Goal: Communication & Community: Ask a question

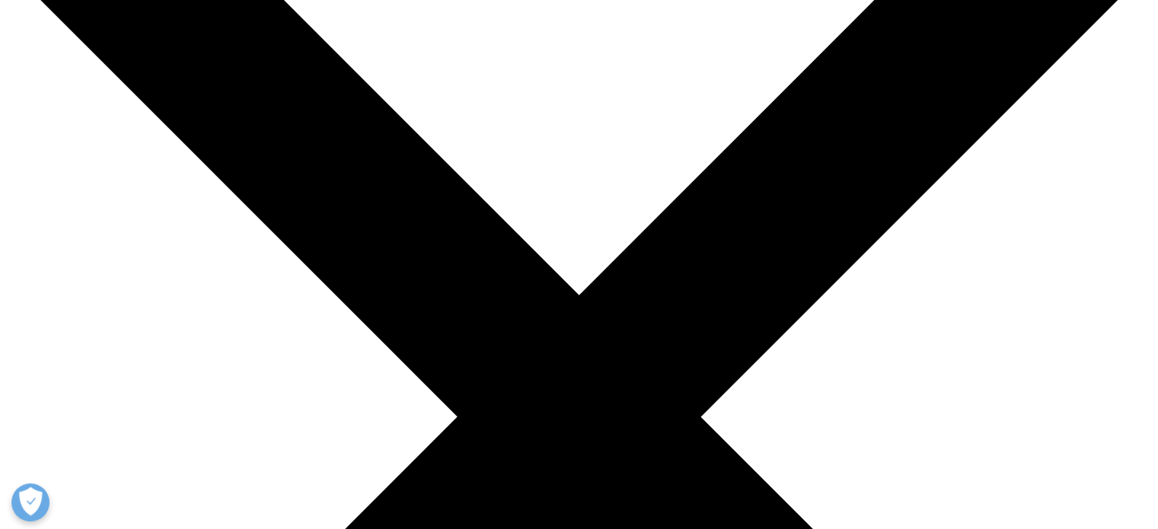
scroll to position [155, 0]
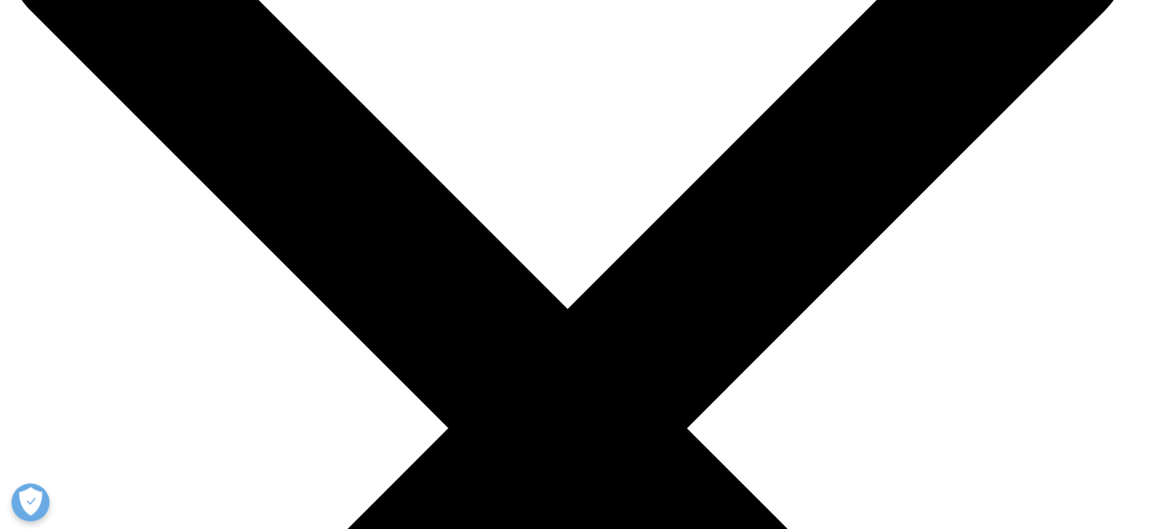
scroll to position [63, 0]
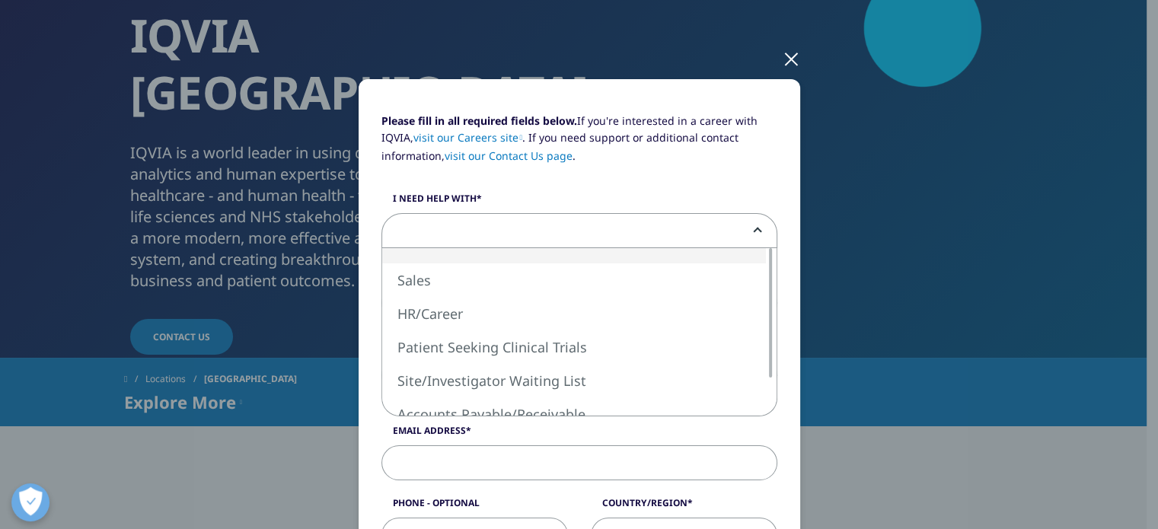
click at [755, 231] on b at bounding box center [755, 231] width 0 height 0
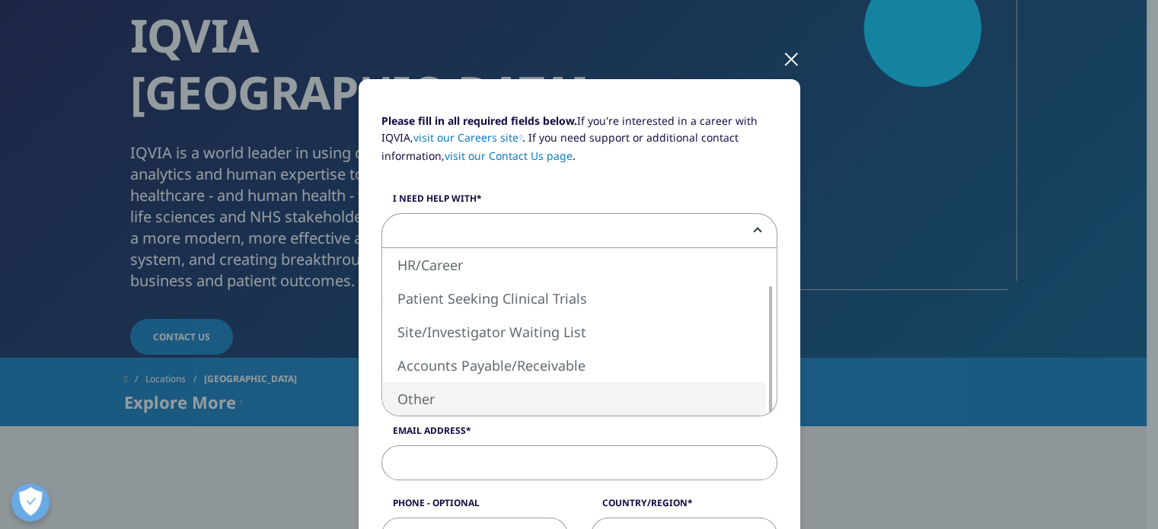
select select "Other"
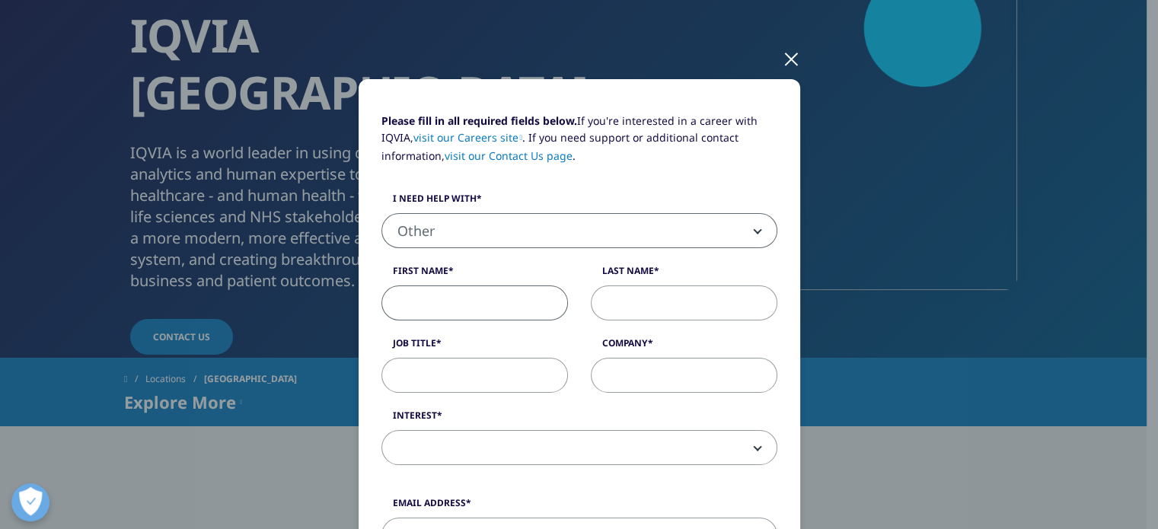
click at [415, 308] on input "First Name" at bounding box center [475, 303] width 187 height 35
type input "[PERSON_NAME]"
click at [619, 307] on input "Last Name" at bounding box center [684, 303] width 187 height 35
type input "Pointer"
click at [396, 376] on input "Job Title" at bounding box center [475, 375] width 187 height 35
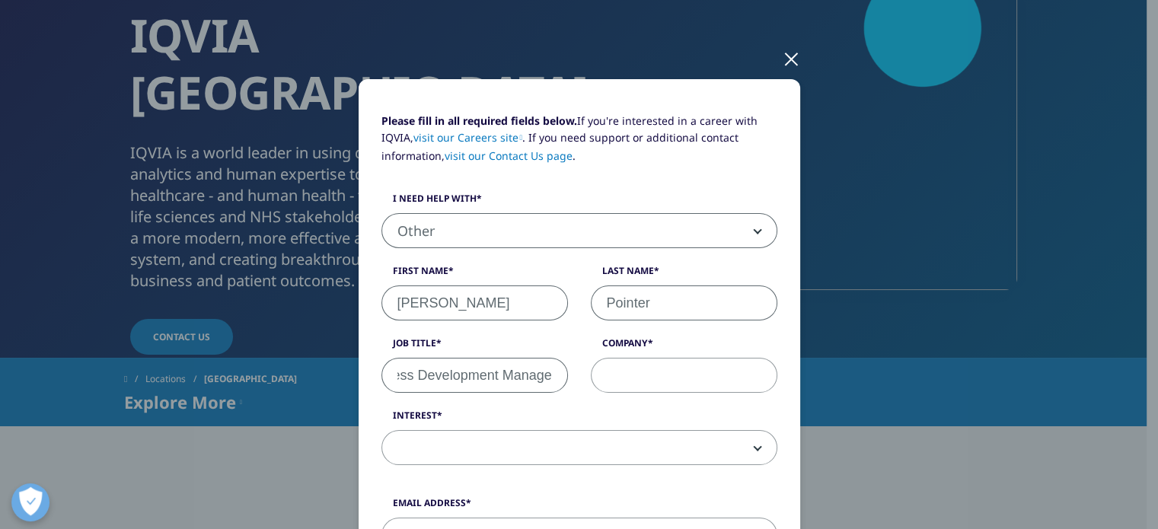
scroll to position [0, 43]
type input "Business Development Manager"
click at [607, 367] on input "Company" at bounding box center [684, 375] width 187 height 35
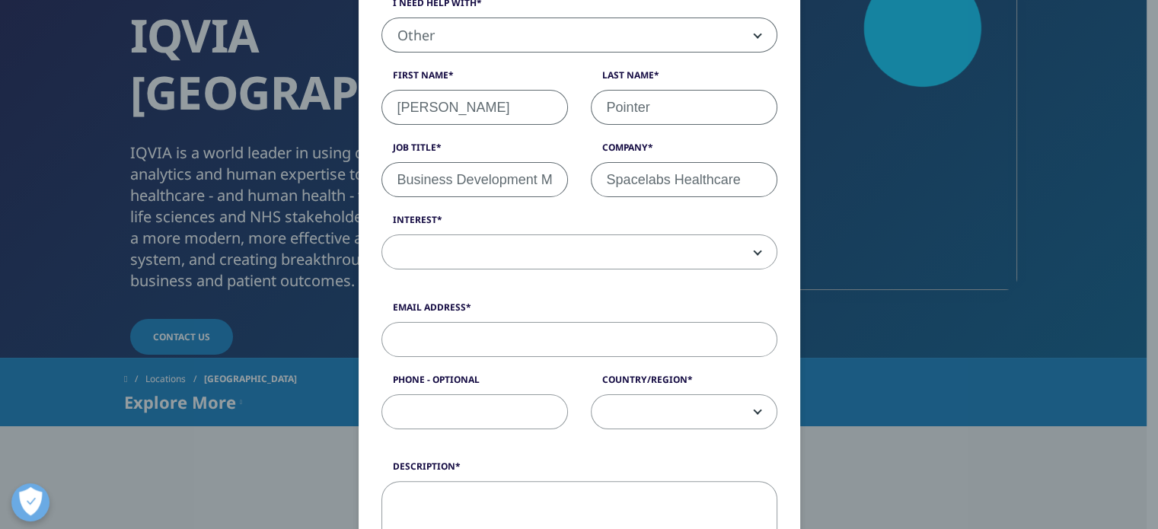
scroll to position [270, 0]
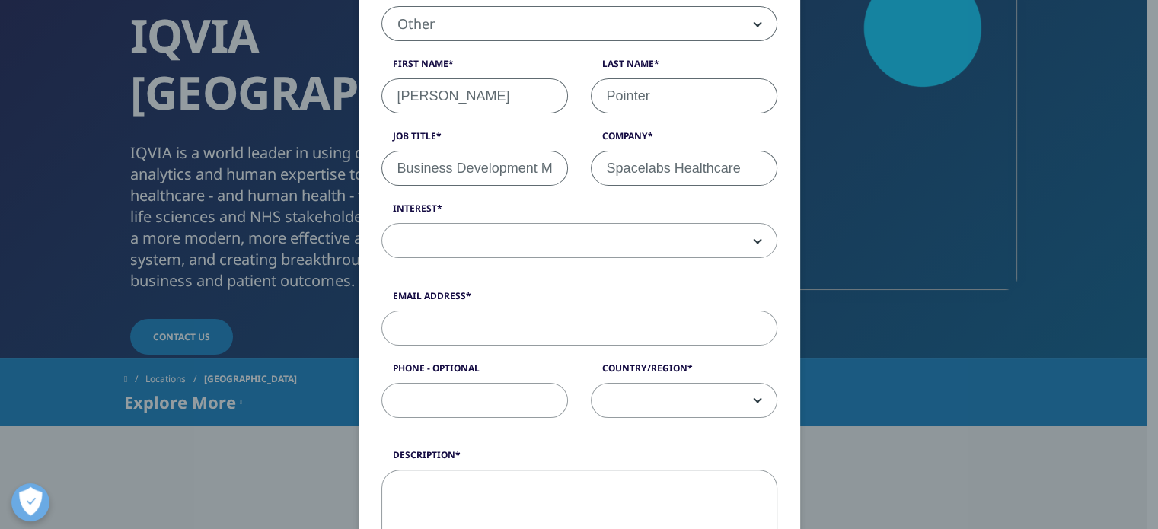
type input "Spacelabs Healthcare"
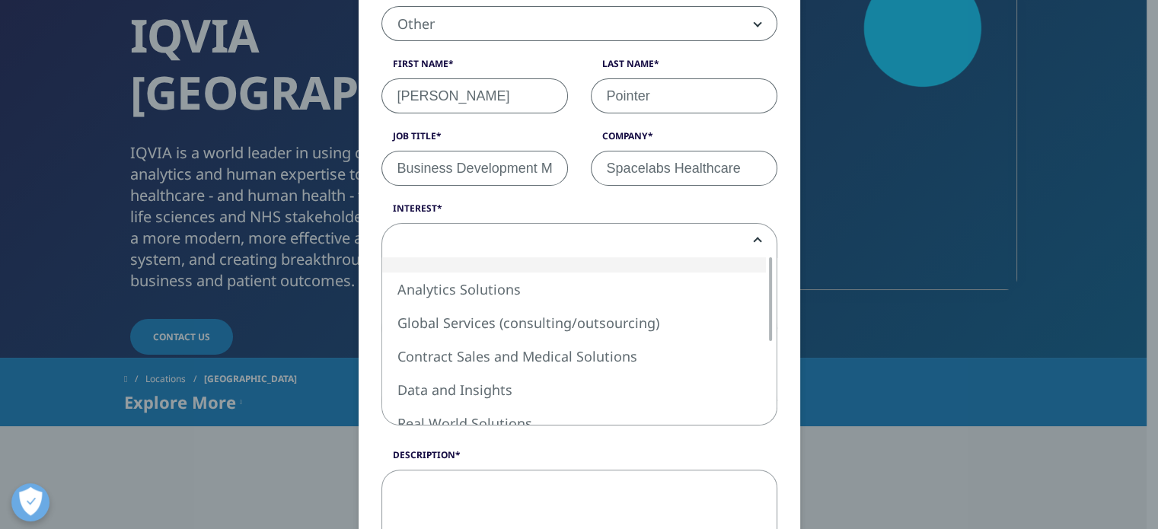
click at [759, 244] on span at bounding box center [579, 241] width 395 height 35
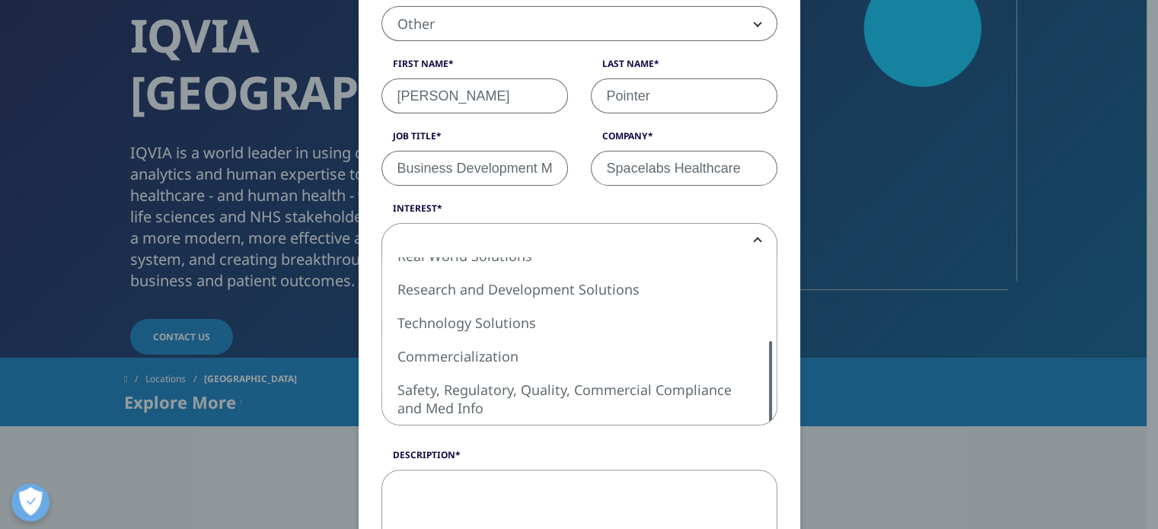
click at [778, 449] on div "Please fill in all required fields below. If you're interested in a career with…" at bounding box center [580, 392] width 396 height 973
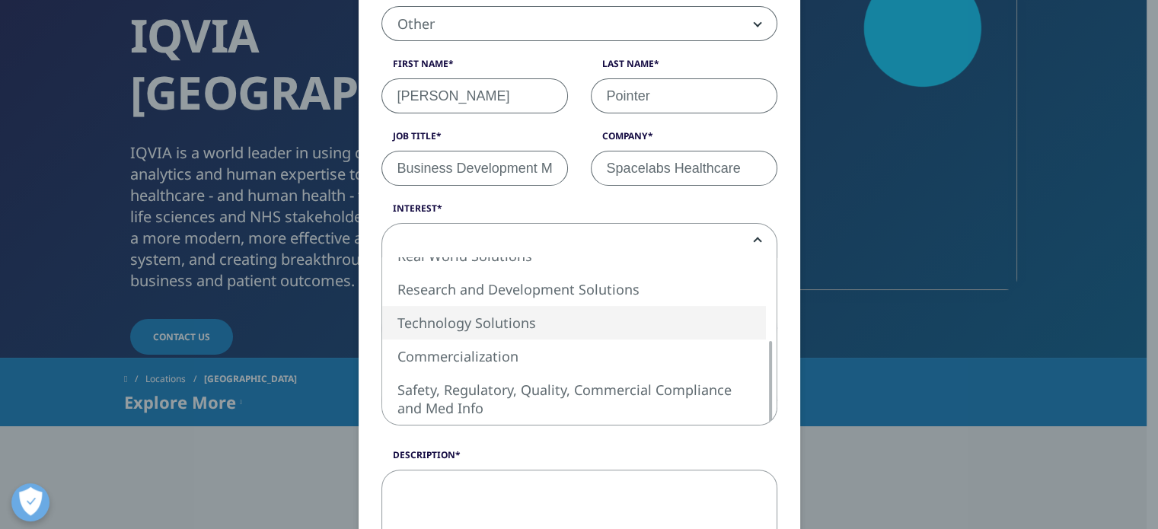
select select "Technology Solutions"
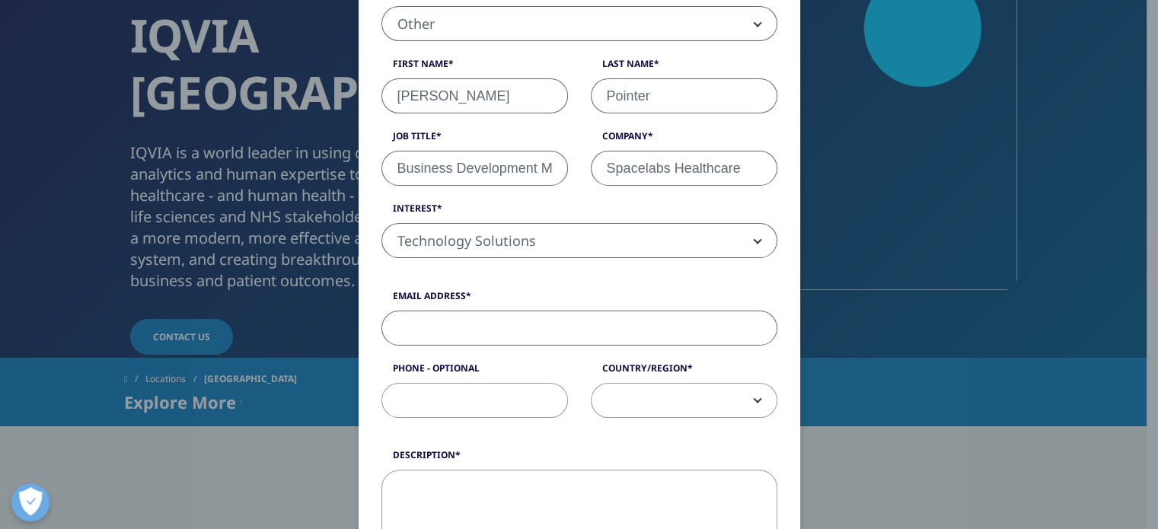
click at [407, 332] on input "Email Address" at bounding box center [580, 328] width 396 height 35
type input "[PERSON_NAME][EMAIL_ADDRESS][DOMAIN_NAME]"
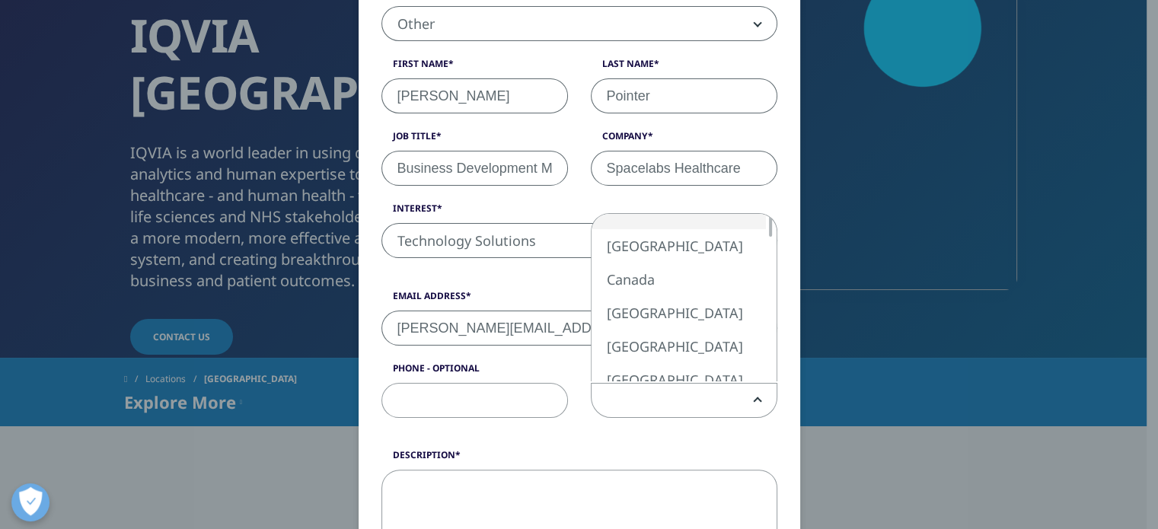
click at [749, 401] on span at bounding box center [684, 400] width 187 height 35
select select "[GEOGRAPHIC_DATA]"
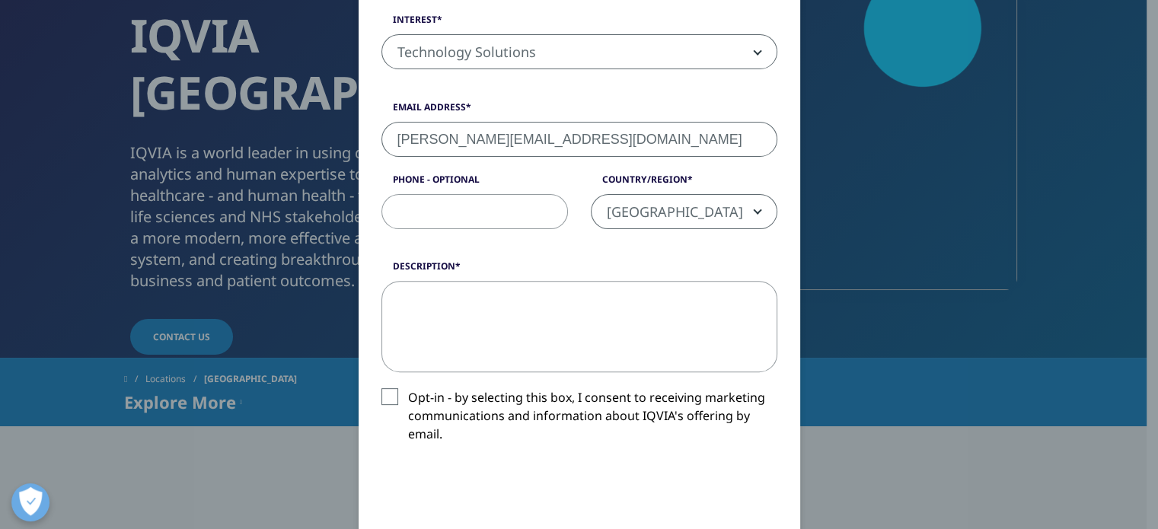
scroll to position [494, 0]
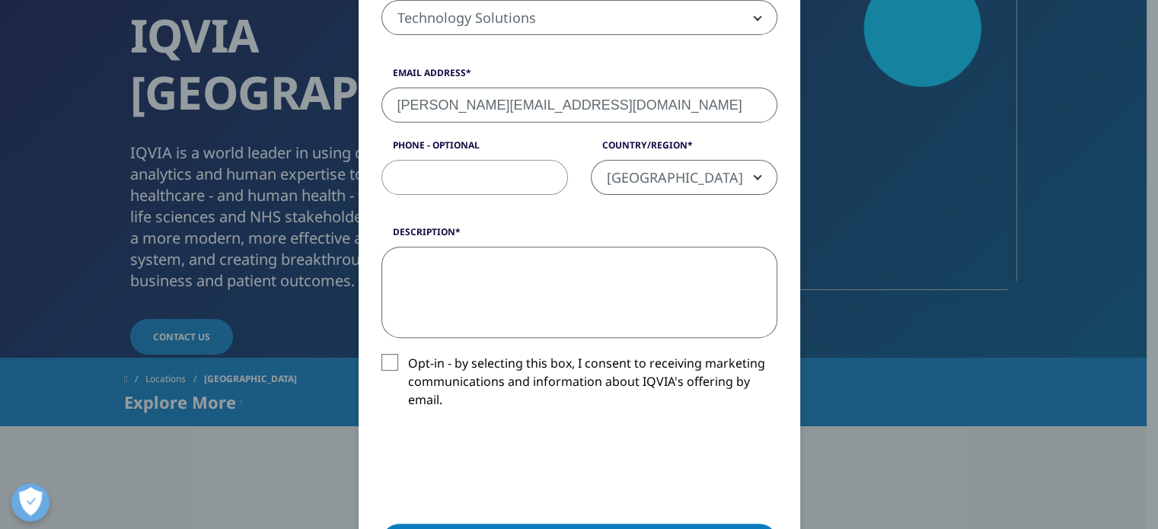
click at [382, 261] on textarea "Description" at bounding box center [580, 292] width 396 height 91
paste textarea "Loremipsu Dolorsitam con a elit seddoei te incididunt ut laboree dolorem ali en…"
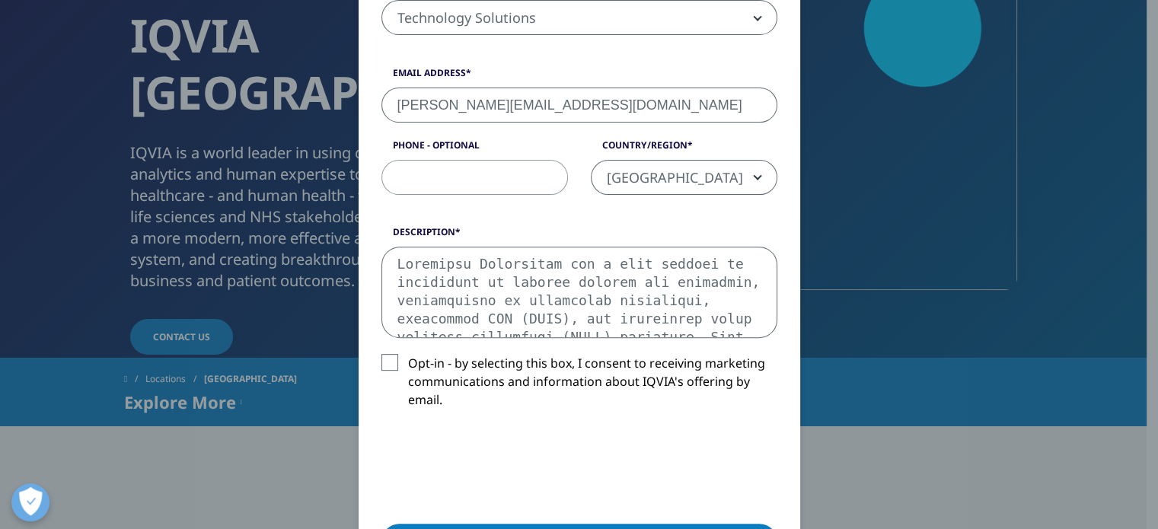
scroll to position [940, 0]
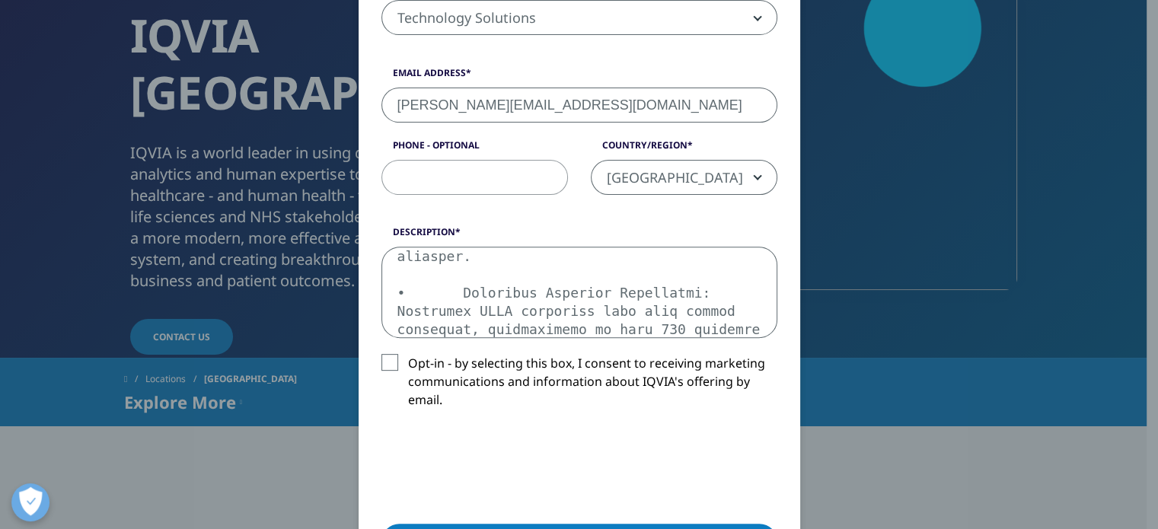
click at [608, 276] on textarea "Description" at bounding box center [580, 292] width 396 height 91
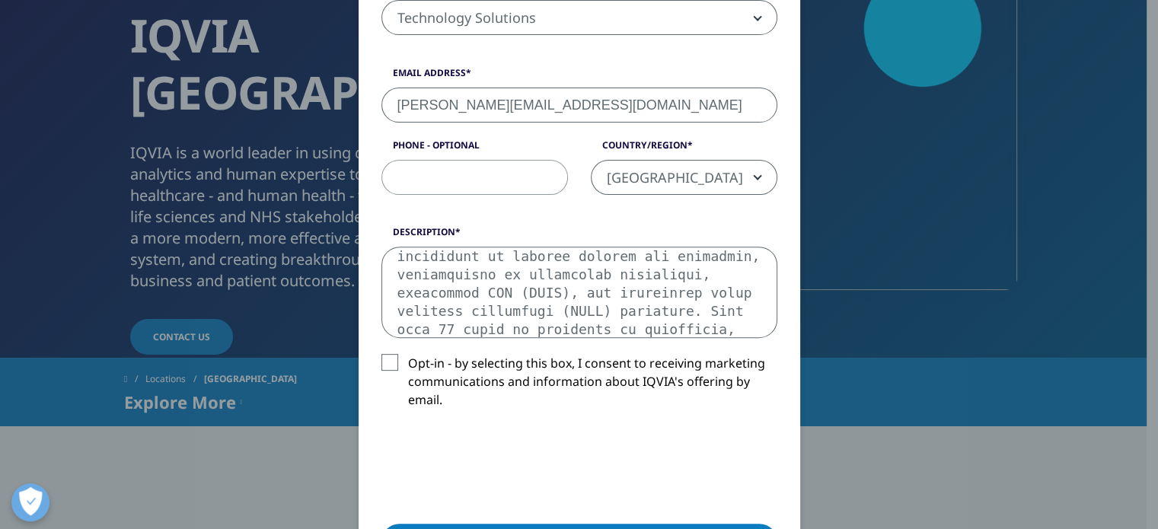
scroll to position [8, 0]
click at [588, 280] on textarea "Description" at bounding box center [580, 292] width 396 height 91
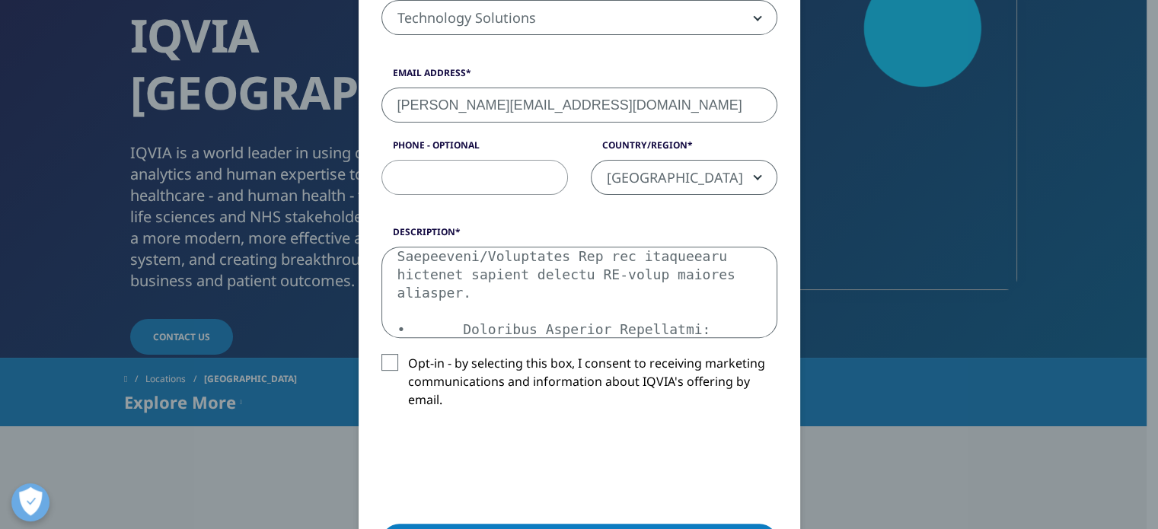
scroll to position [940, 0]
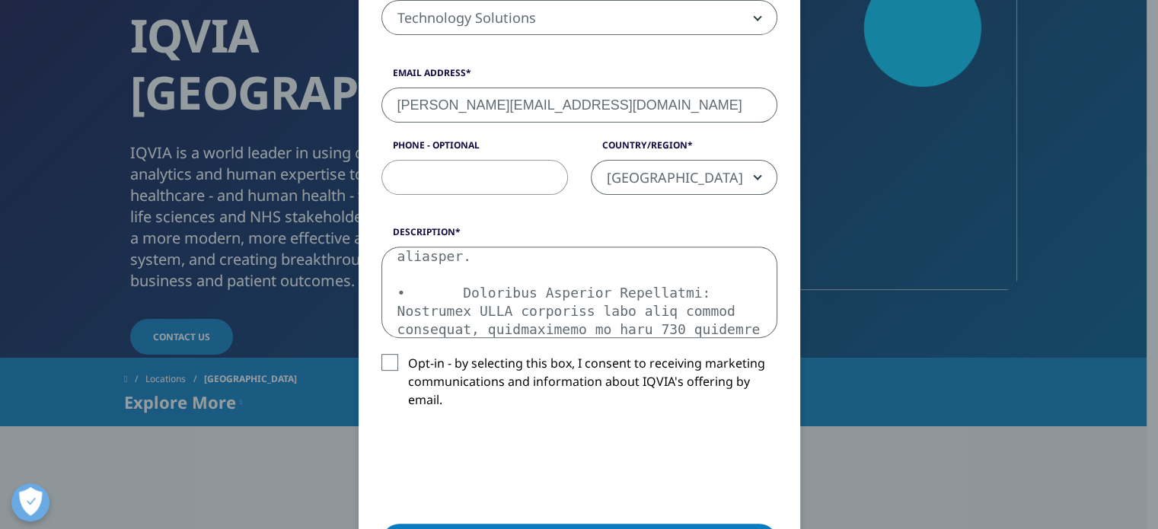
click at [621, 276] on textarea "Description" at bounding box center [580, 292] width 396 height 91
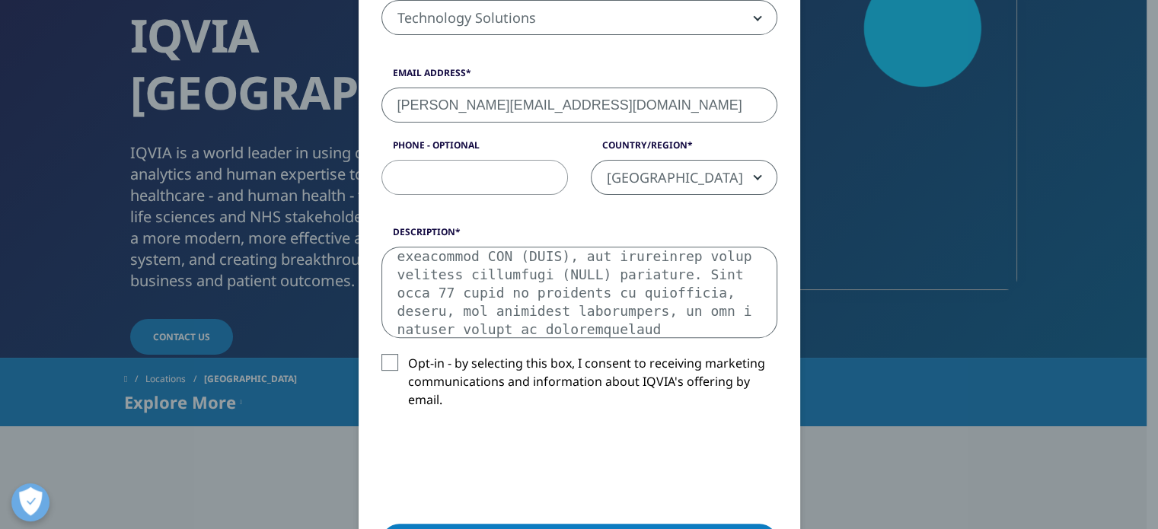
scroll to position [8, 0]
click at [395, 255] on textarea "Description" at bounding box center [580, 292] width 396 height 91
click at [390, 255] on textarea "Description" at bounding box center [580, 292] width 396 height 91
drag, startPoint x: 390, startPoint y: 255, endPoint x: 774, endPoint y: 455, distance: 433.0
click at [774, 455] on div "Please fill in all required fields below. If you're interested in a career with…" at bounding box center [580, 163] width 442 height 1029
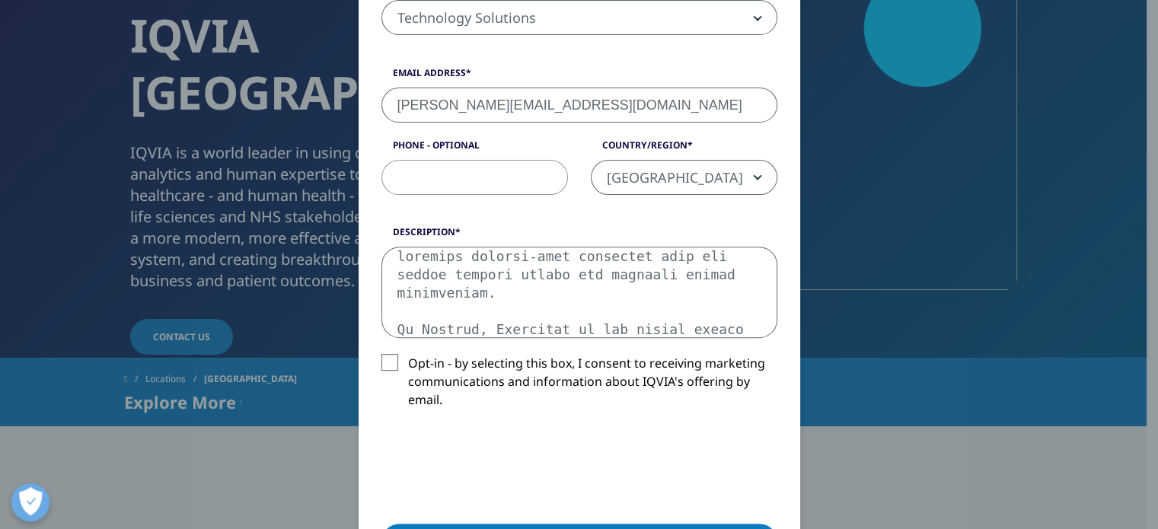
drag, startPoint x: 391, startPoint y: 257, endPoint x: 730, endPoint y: 362, distance: 354.1
click at [730, 362] on div "Description Opt-in - by selecting this box, I consent to receiving marketing co…" at bounding box center [579, 329] width 419 height 208
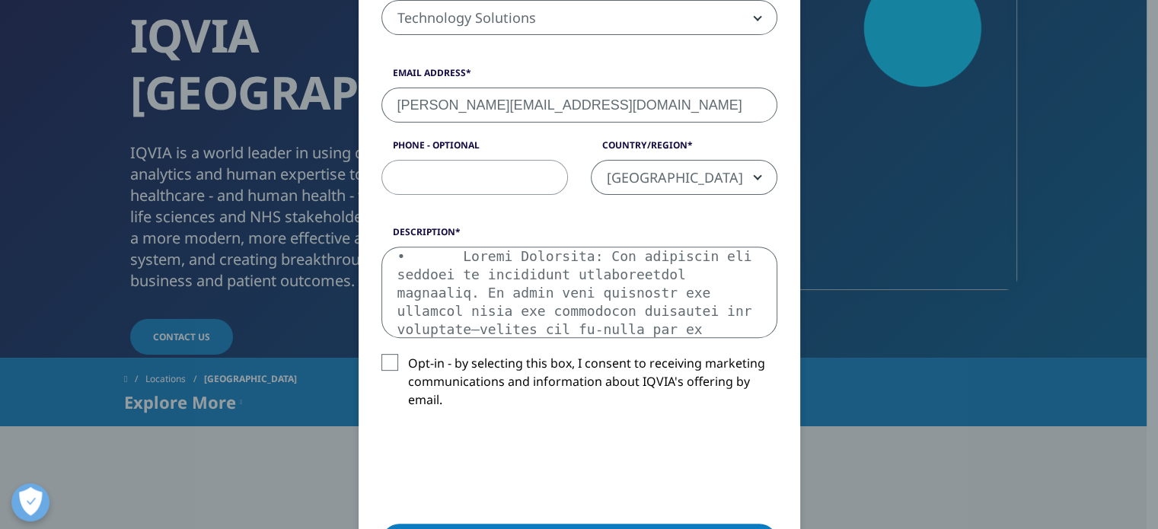
drag, startPoint x: 388, startPoint y: 289, endPoint x: 768, endPoint y: 343, distance: 383.9
click at [768, 343] on div "Description Opt-in - by selecting this box, I consent to receiving marketing co…" at bounding box center [579, 329] width 419 height 208
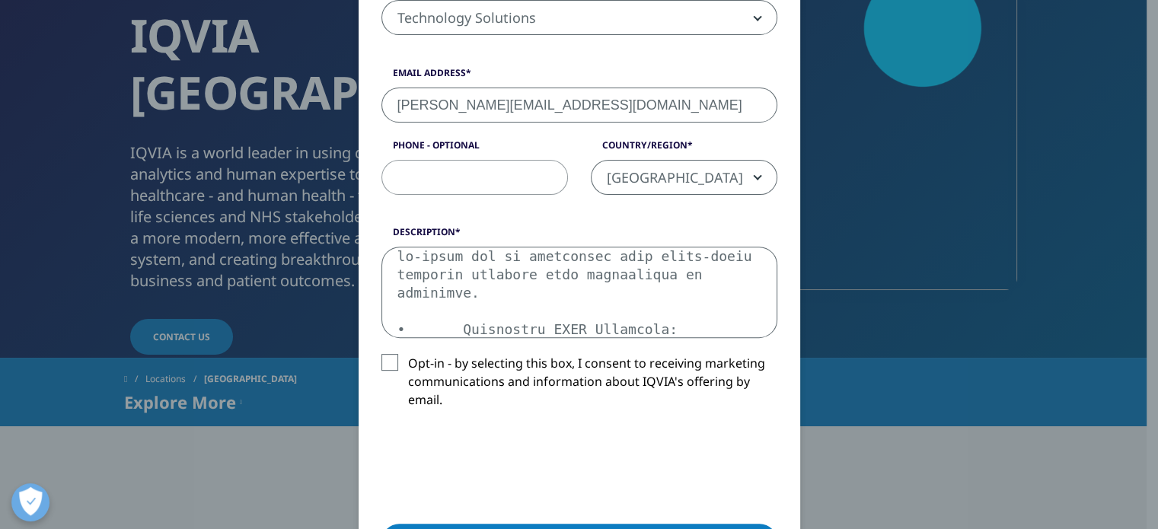
drag, startPoint x: 385, startPoint y: 293, endPoint x: 765, endPoint y: 384, distance: 390.7
click at [765, 384] on div "Description Opt-in - by selecting this box, I consent to receiving marketing co…" at bounding box center [579, 329] width 419 height 208
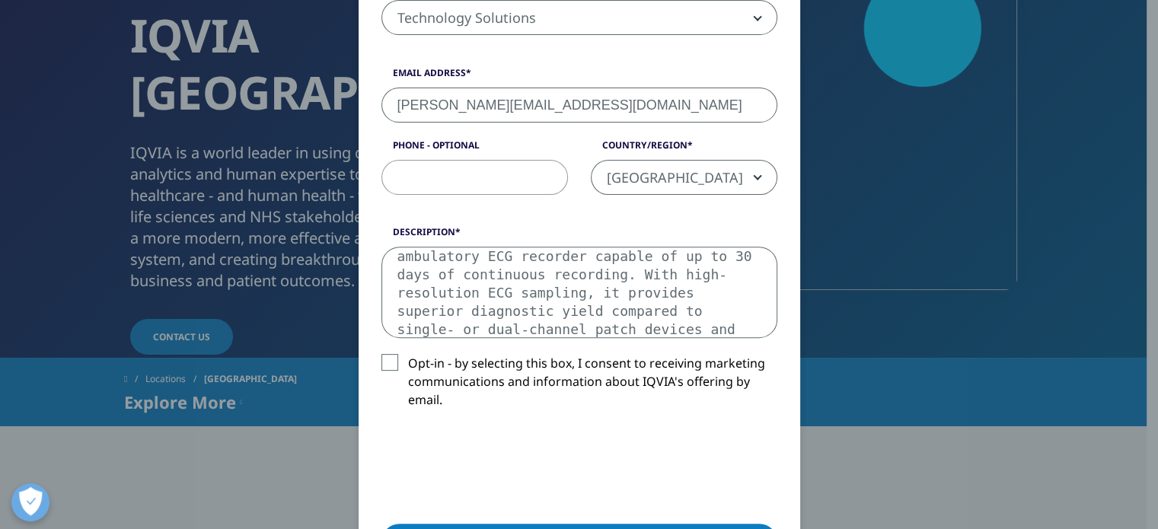
drag, startPoint x: 392, startPoint y: 292, endPoint x: 764, endPoint y: 347, distance: 375.8
click at [764, 347] on div "Description ambulatory [MEDICAL_DATA] recorder capable of up to 30 days of cont…" at bounding box center [579, 329] width 419 height 208
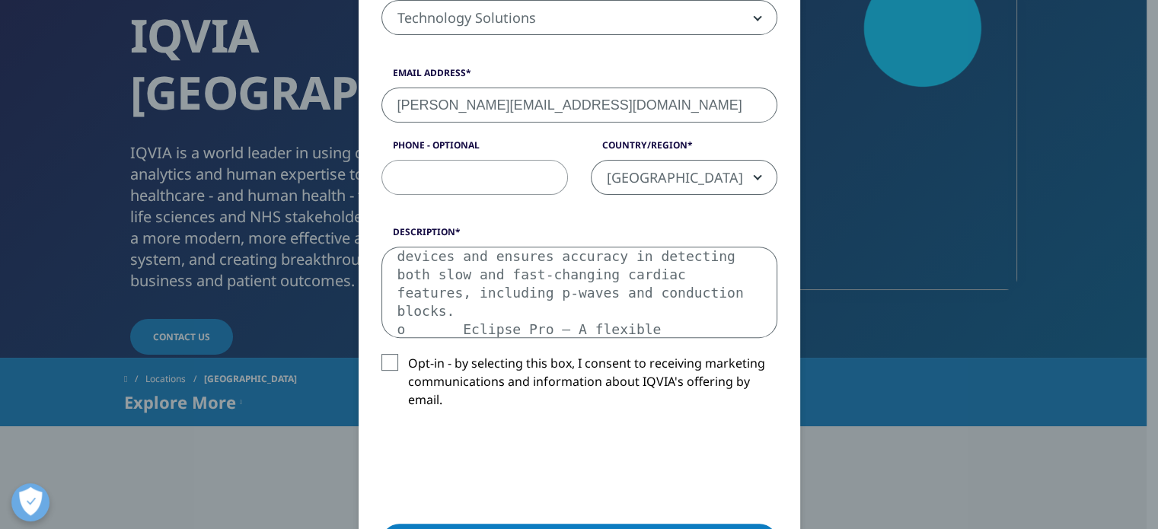
drag, startPoint x: 391, startPoint y: 289, endPoint x: 775, endPoint y: 331, distance: 385.3
click at [775, 331] on div "Description devices and ensures accuracy in detecting both slow and fast-changi…" at bounding box center [579, 281] width 419 height 113
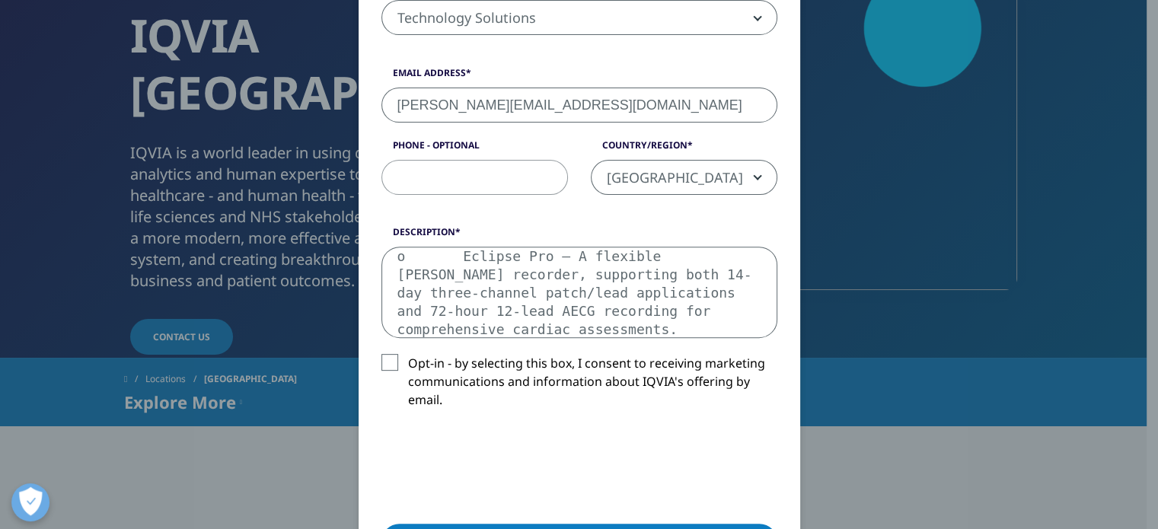
drag, startPoint x: 388, startPoint y: 310, endPoint x: 780, endPoint y: 369, distance: 396.7
click at [780, 370] on div "Description o Eclipse Pro – A flexible [PERSON_NAME] recorder, supporting both …" at bounding box center [579, 329] width 419 height 208
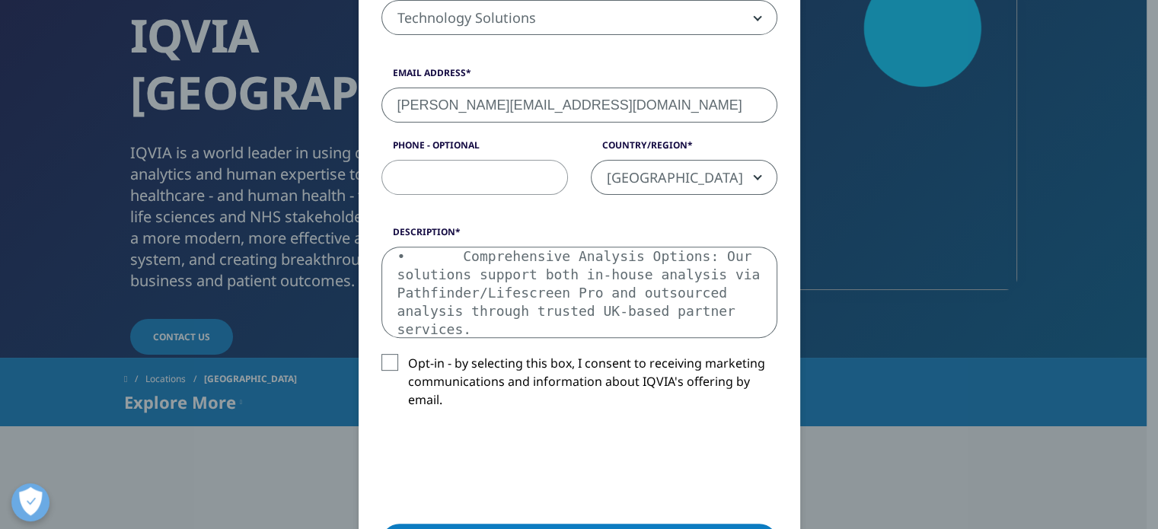
click at [395, 259] on textarea "• Comprehensive Analysis Options: Our solutions support both in-house analysis …" at bounding box center [580, 292] width 396 height 91
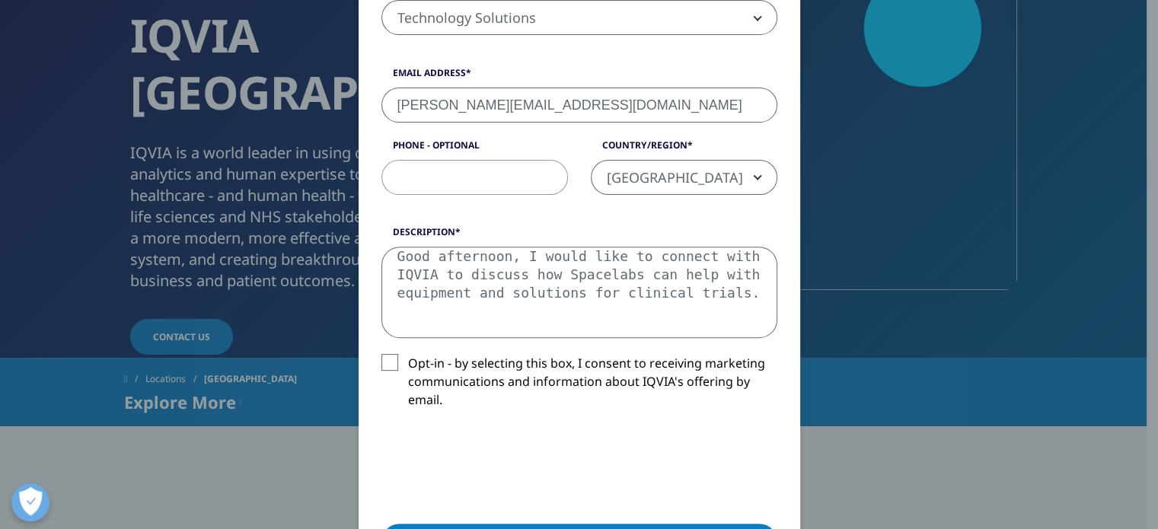
paste textarea "Loremipsu Dolorsitam con a elit seddoei te incididunt ut laboree dolorem ali en…"
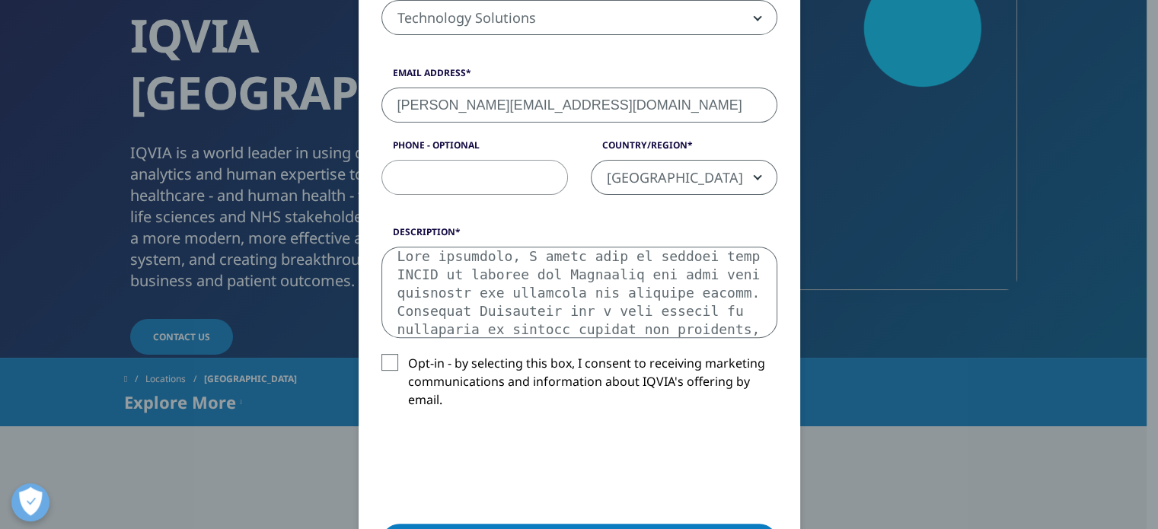
scroll to position [666, 0]
click at [621, 288] on textarea "Description" at bounding box center [580, 292] width 396 height 91
click at [676, 298] on textarea "Description" at bounding box center [580, 292] width 396 height 91
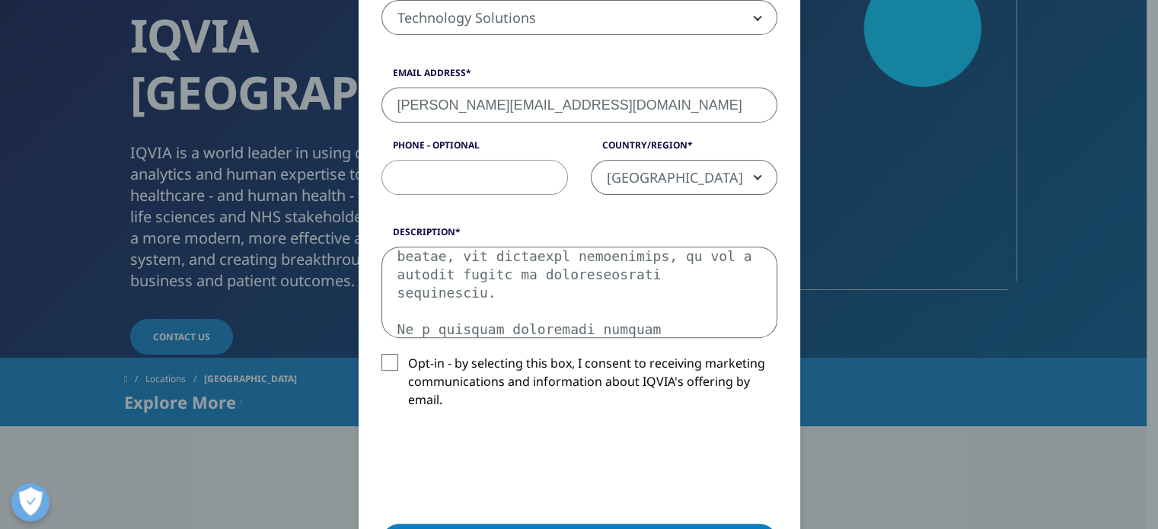
scroll to position [190, 0]
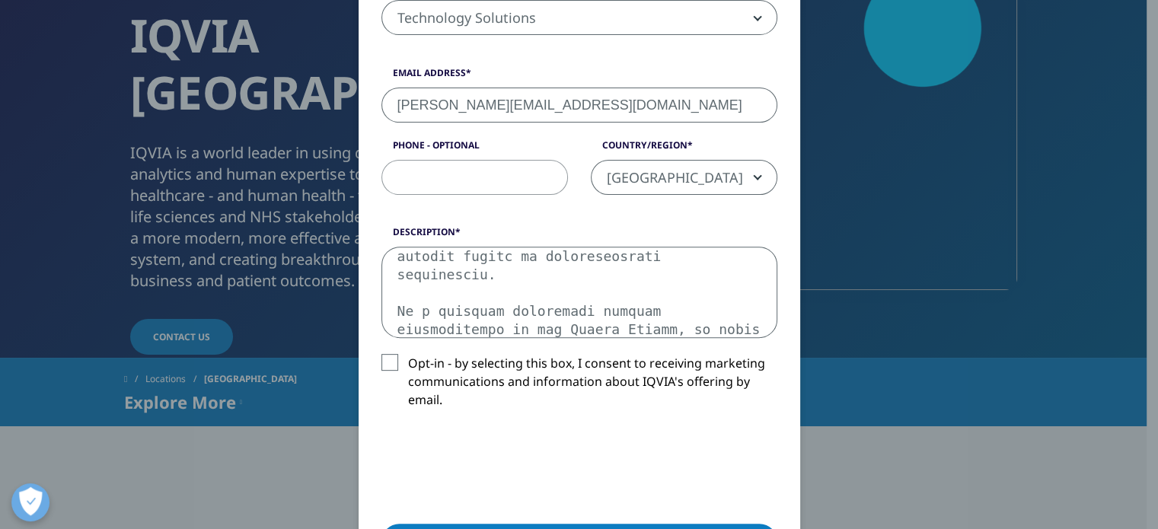
click at [541, 310] on textarea "Description" at bounding box center [580, 292] width 396 height 91
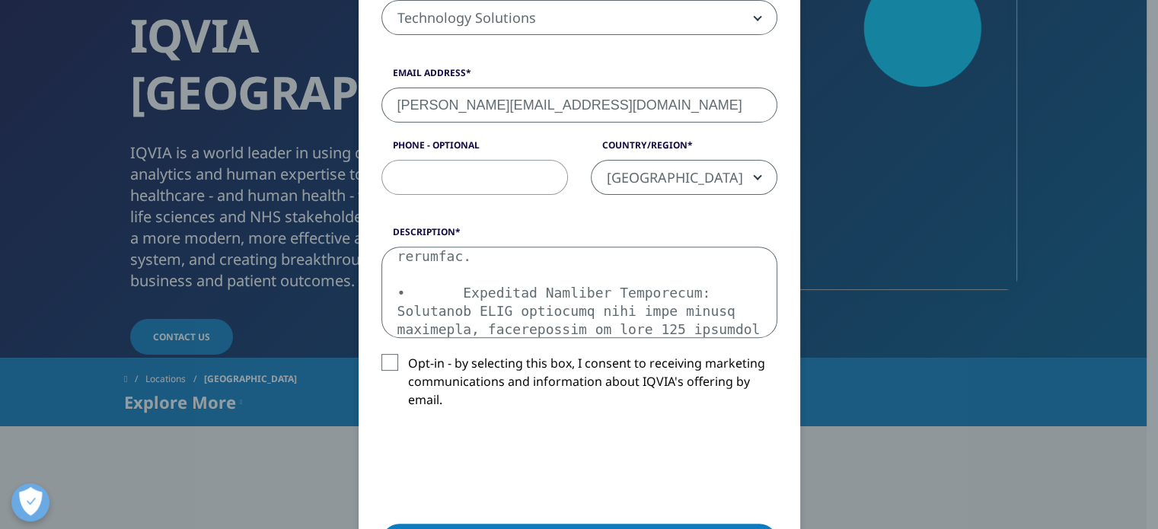
scroll to position [940, 0]
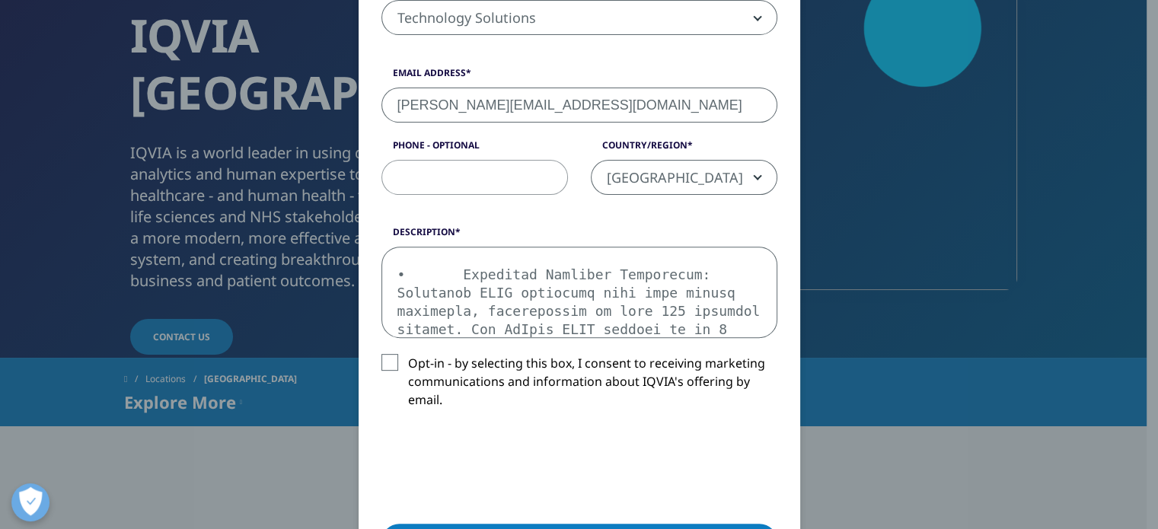
click at [501, 279] on textarea "Description" at bounding box center [580, 292] width 396 height 91
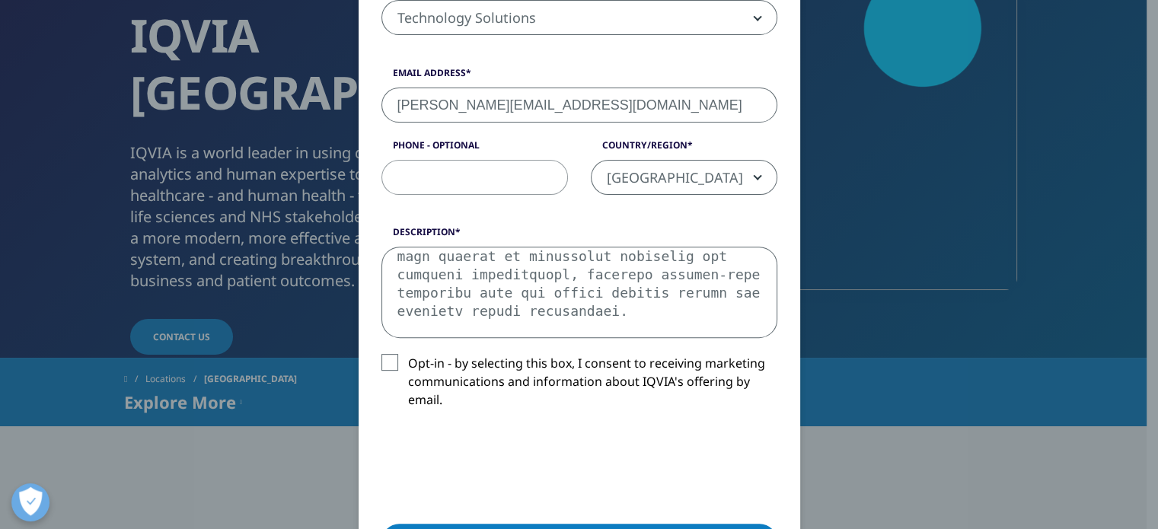
scroll to position [282, 0]
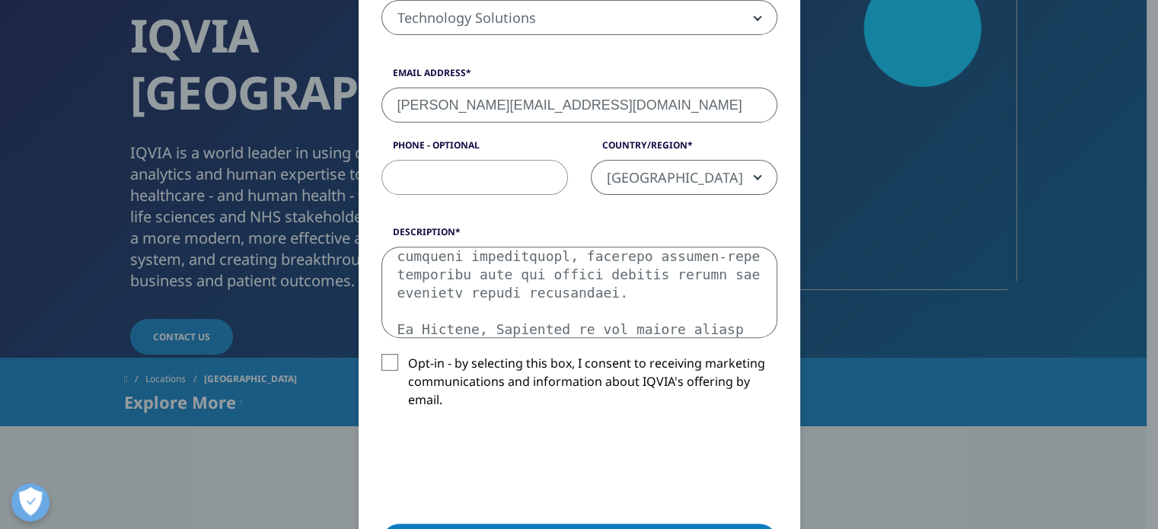
drag, startPoint x: 390, startPoint y: 310, endPoint x: 769, endPoint y: 343, distance: 380.7
click at [769, 343] on div "Description Opt-in - by selecting this box, I consent to receiving marketing co…" at bounding box center [579, 329] width 419 height 208
drag, startPoint x: 387, startPoint y: 312, endPoint x: 562, endPoint y: 352, distance: 179.6
click at [562, 352] on div "Description Opt-in - by selecting this box, I consent to receiving marketing co…" at bounding box center [579, 329] width 419 height 208
drag, startPoint x: 391, startPoint y: 311, endPoint x: 733, endPoint y: 337, distance: 343.0
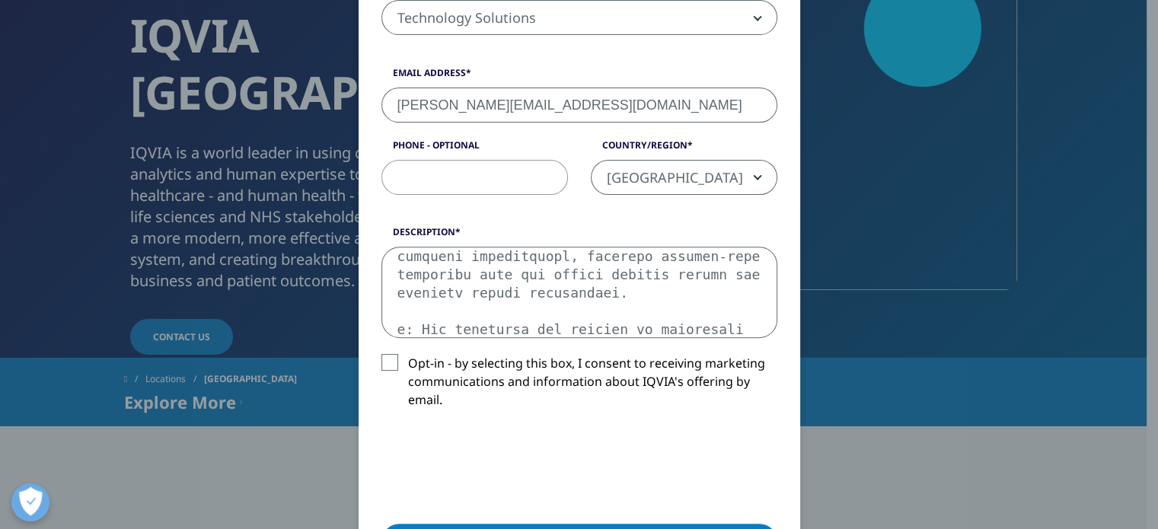
click at [733, 337] on div "Description Opt-in - by selecting this box, I consent to receiving marketing co…" at bounding box center [579, 329] width 419 height 208
drag, startPoint x: 388, startPoint y: 310, endPoint x: 774, endPoint y: 339, distance: 386.4
click at [775, 340] on div "Description Opt-in - by selecting this box, I consent to receiving marketing co…" at bounding box center [579, 329] width 419 height 208
click at [510, 298] on textarea "Description" at bounding box center [580, 292] width 396 height 91
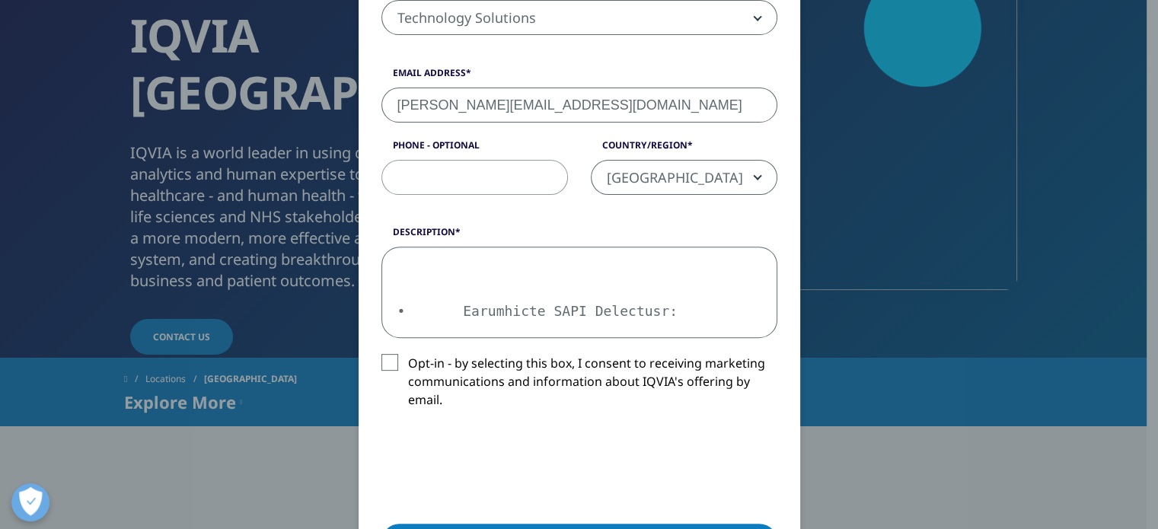
scroll to position [355, 0]
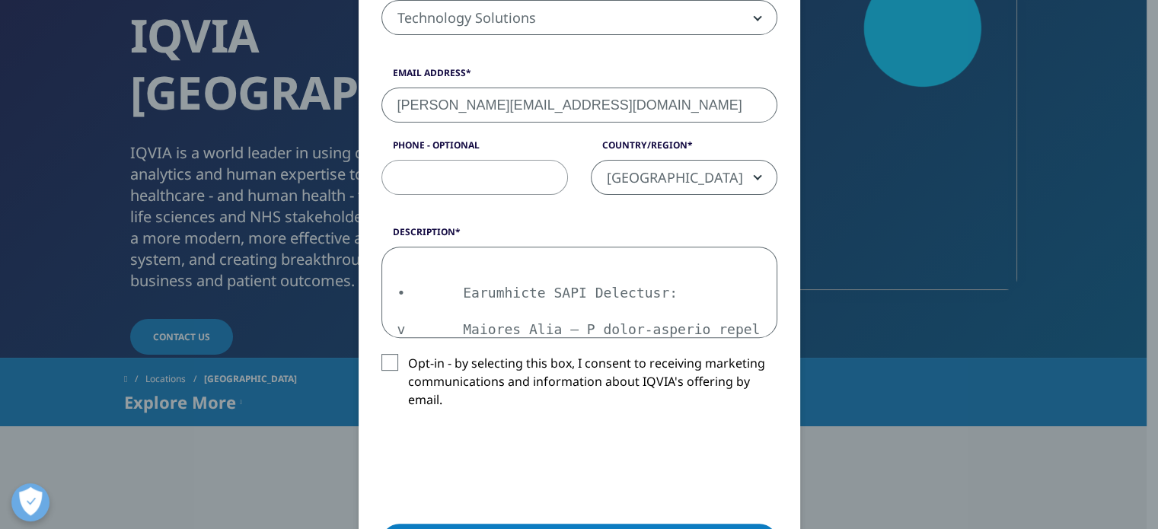
drag, startPoint x: 390, startPoint y: 273, endPoint x: 602, endPoint y: 292, distance: 212.6
click at [602, 292] on textarea "Description" at bounding box center [580, 292] width 396 height 91
click at [618, 255] on textarea "Description" at bounding box center [580, 292] width 396 height 91
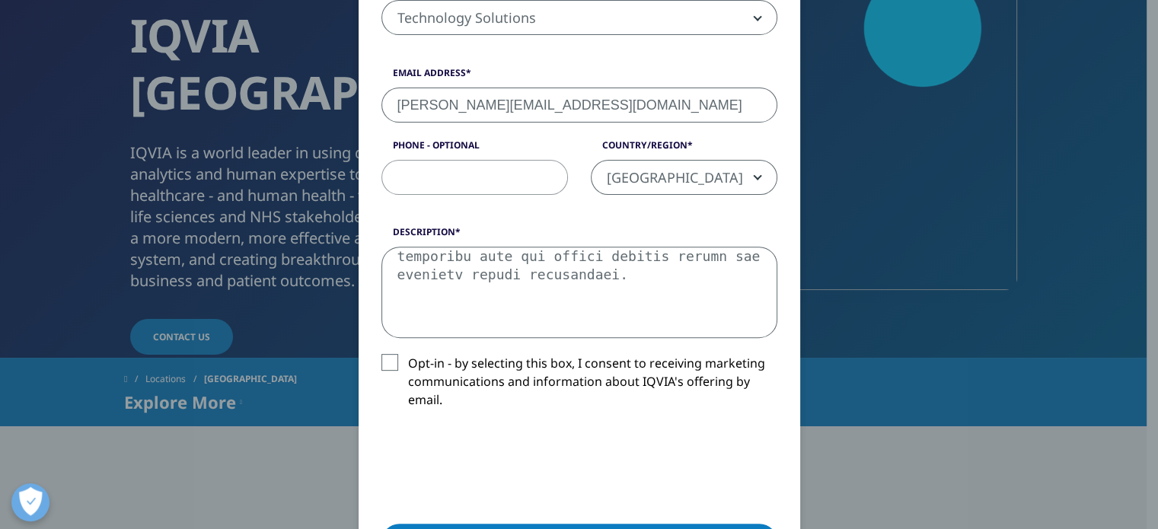
scroll to position [282, 0]
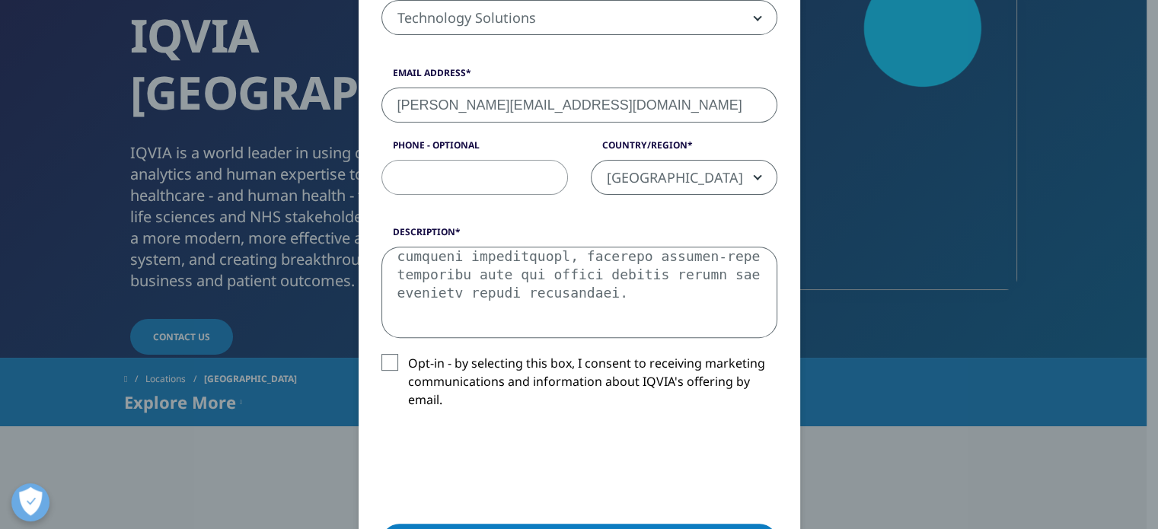
click at [398, 295] on textarea "Description" at bounding box center [580, 292] width 396 height 91
click at [534, 310] on textarea "Description" at bounding box center [580, 292] width 396 height 91
click at [578, 311] on textarea "Description" at bounding box center [580, 292] width 396 height 91
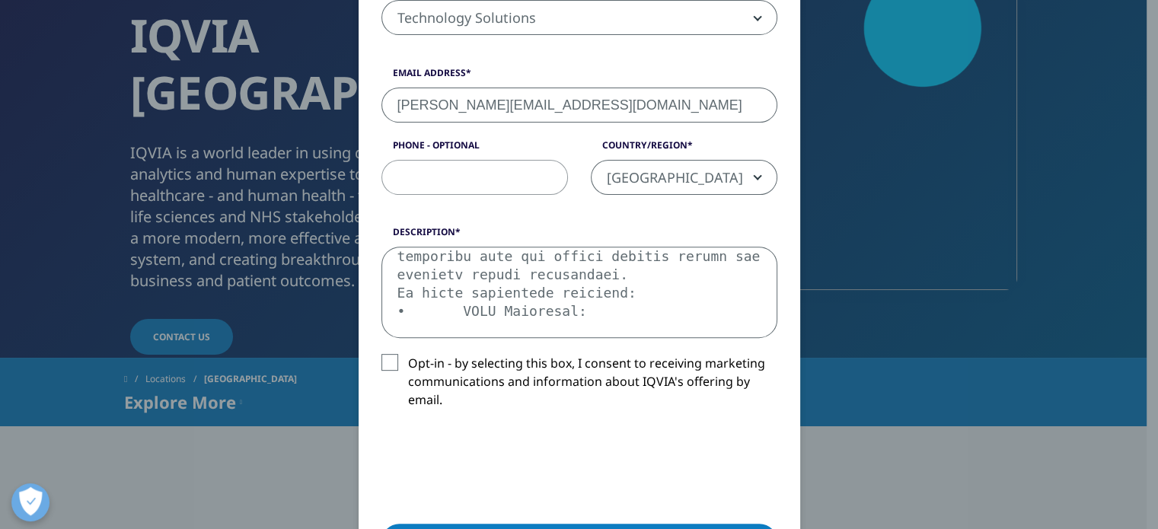
click at [598, 273] on textarea "Description" at bounding box center [580, 292] width 396 height 91
click at [601, 273] on textarea "Description" at bounding box center [580, 292] width 396 height 91
click at [405, 307] on textarea "Description" at bounding box center [580, 292] width 396 height 91
click at [532, 307] on textarea "Description" at bounding box center [580, 292] width 396 height 91
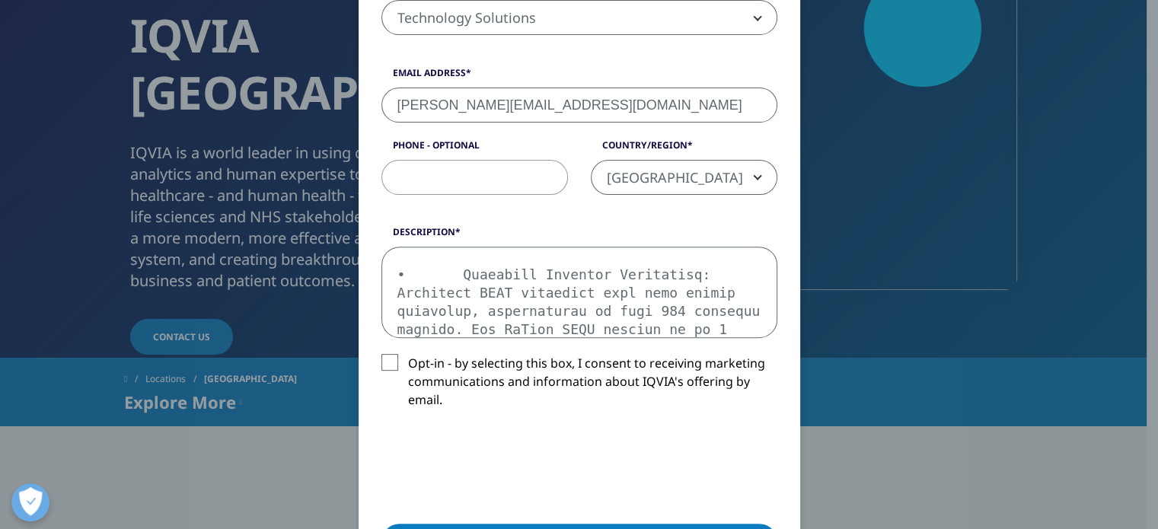
scroll to position [702, 0]
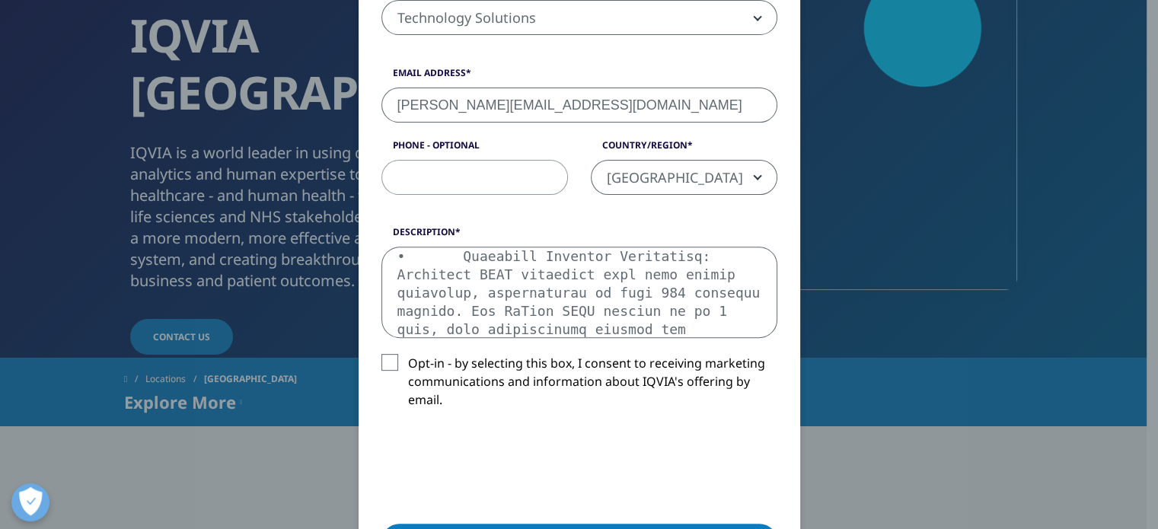
click at [612, 281] on textarea "Description" at bounding box center [580, 292] width 396 height 91
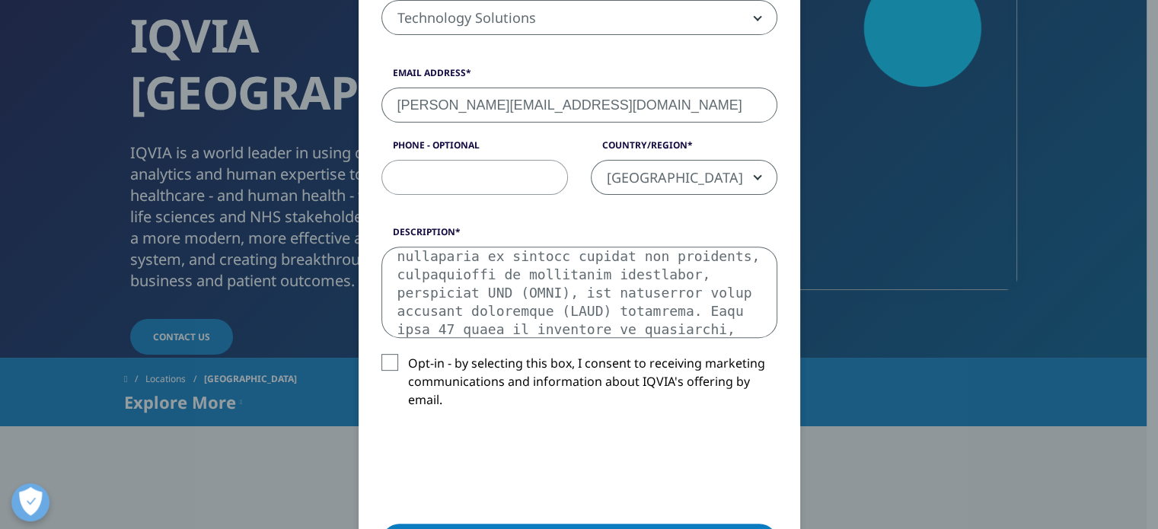
scroll to position [8, 0]
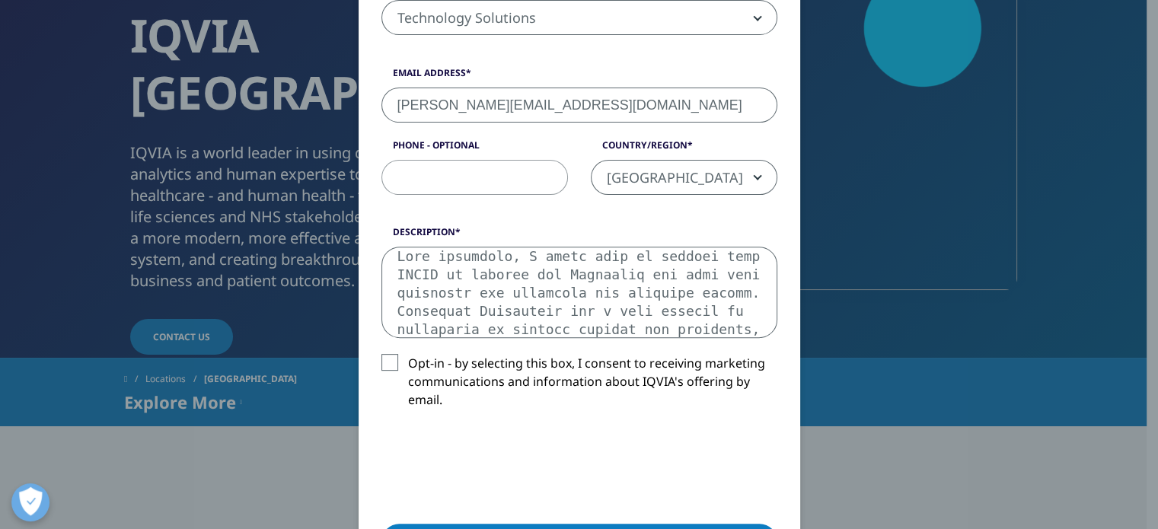
click at [714, 292] on textarea "Description" at bounding box center [580, 292] width 396 height 91
click at [728, 293] on textarea "Description" at bounding box center [580, 292] width 396 height 91
click at [634, 270] on textarea "Description" at bounding box center [580, 292] width 396 height 91
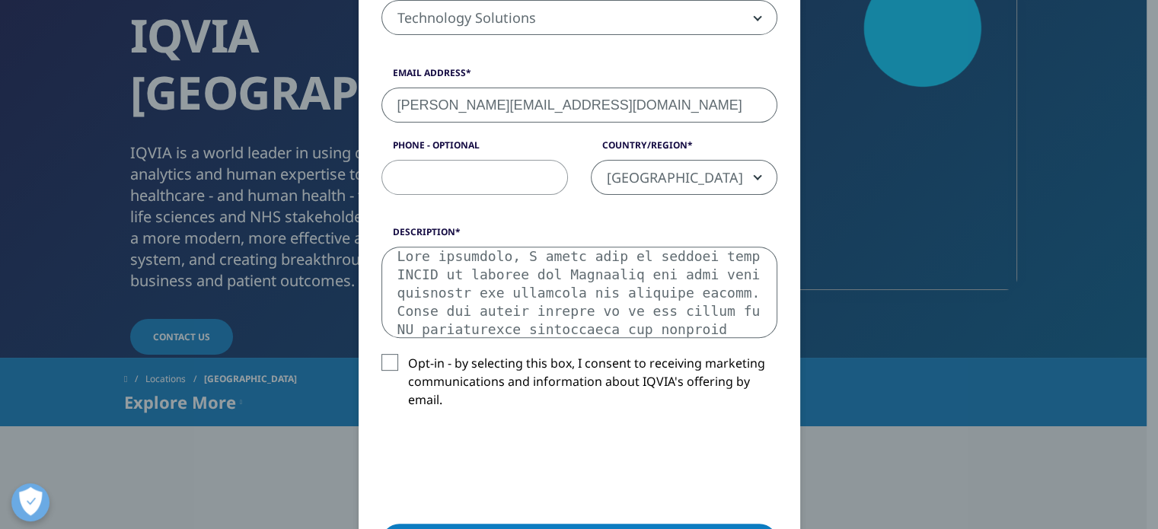
click at [576, 302] on textarea "Description" at bounding box center [580, 292] width 396 height 91
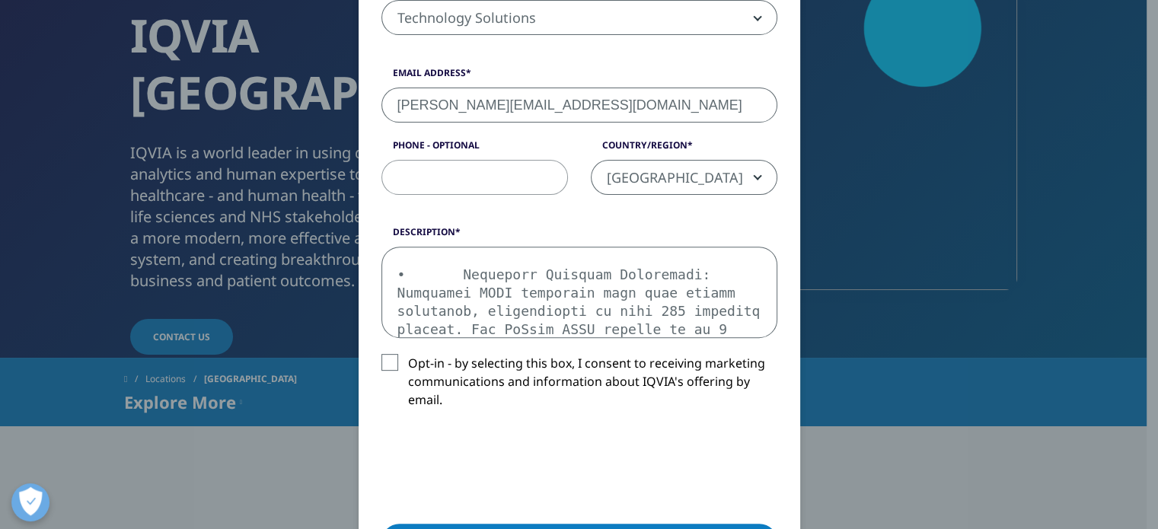
scroll to position [757, 0]
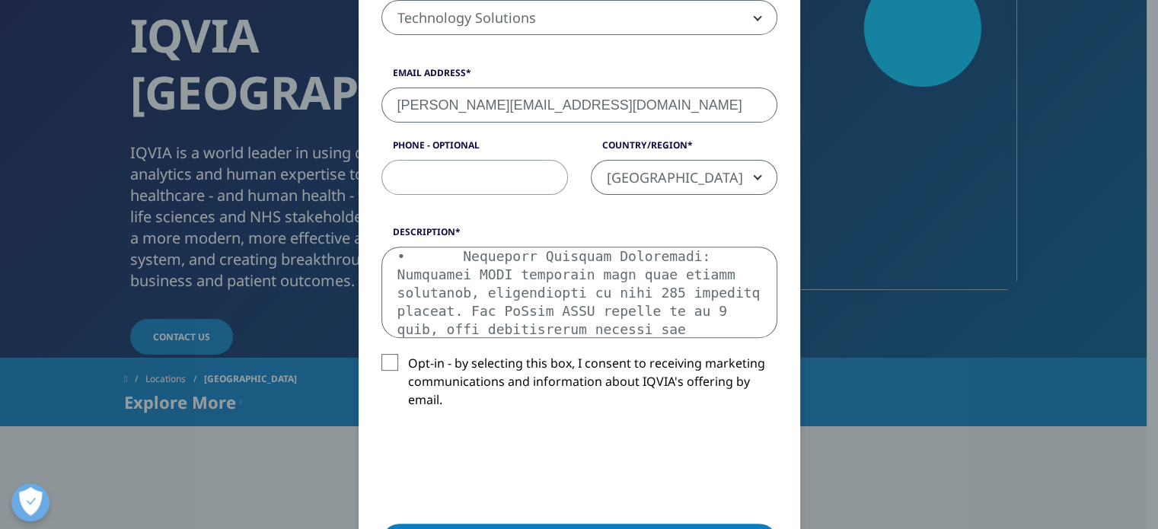
type textarea "Lore ipsumdolo, S ametc adip el seddoei temp INCID ut laboree dol Magnaaliq eni…"
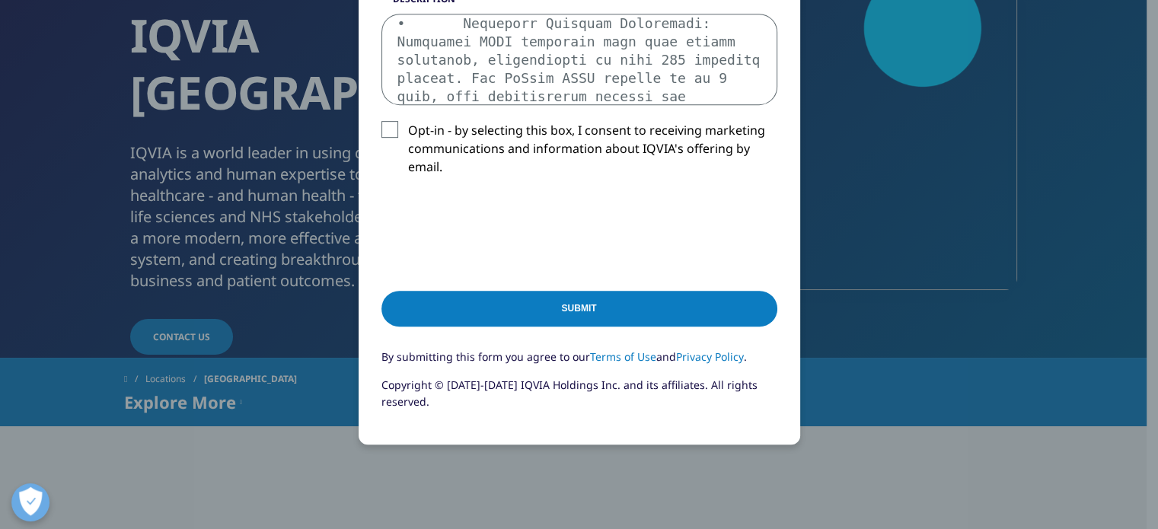
scroll to position [730, 0]
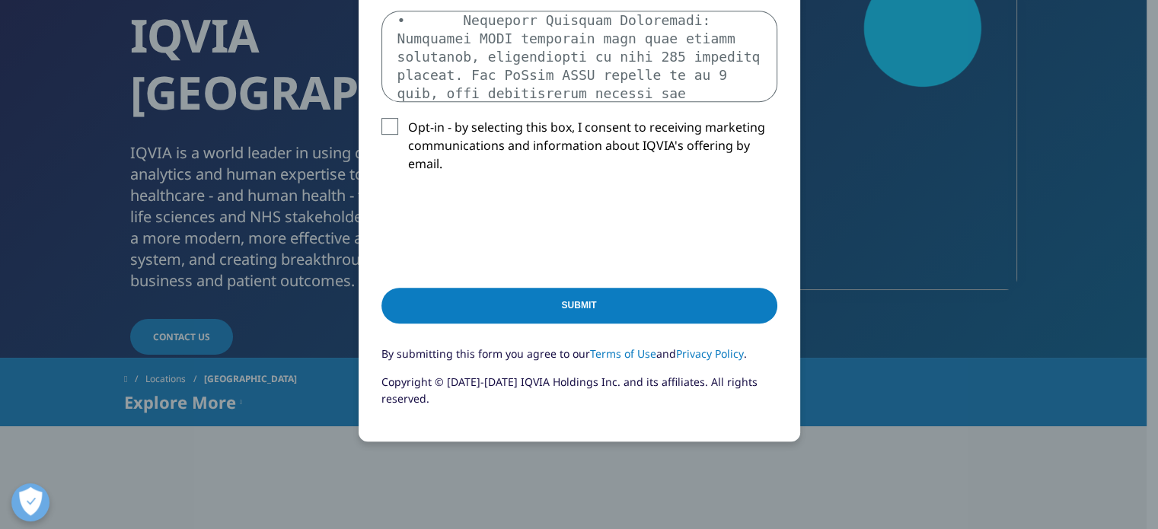
click at [585, 309] on input "Submit" at bounding box center [580, 306] width 396 height 36
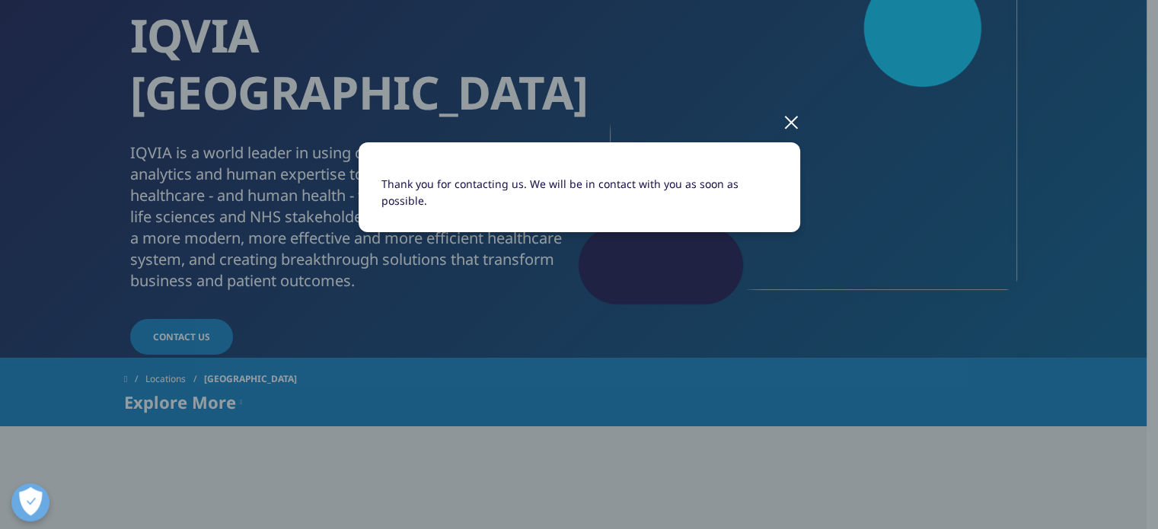
scroll to position [0, 0]
click at [791, 120] on div at bounding box center [792, 122] width 18 height 42
